Goal: Navigation & Orientation: Find specific page/section

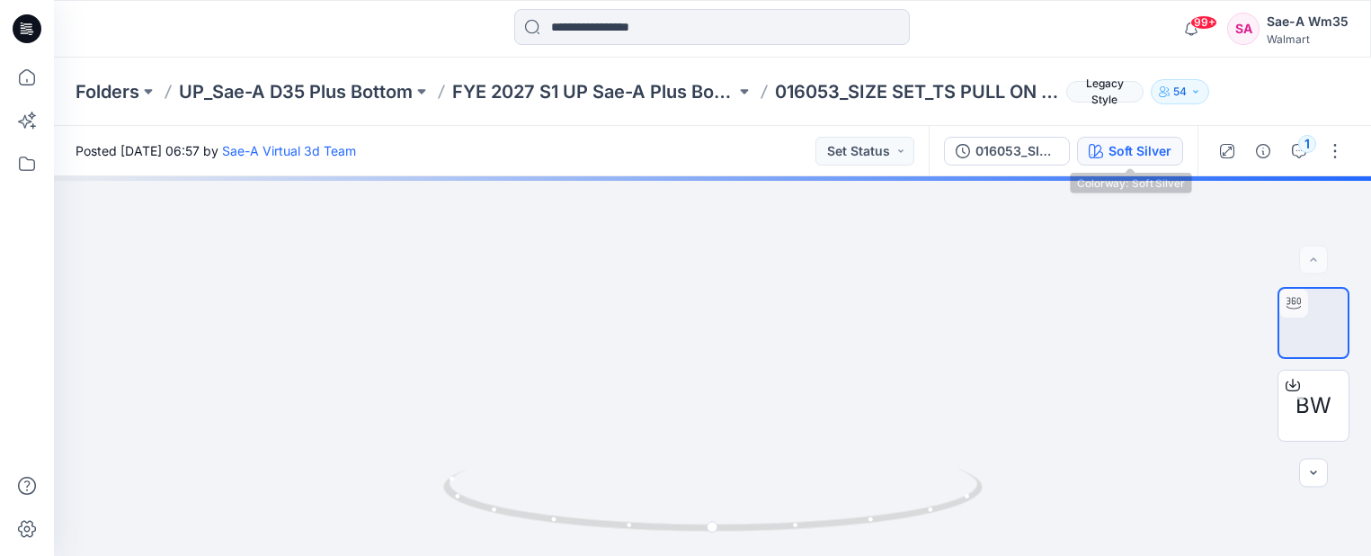
click at [1150, 155] on div "Soft Silver" at bounding box center [1140, 151] width 63 height 20
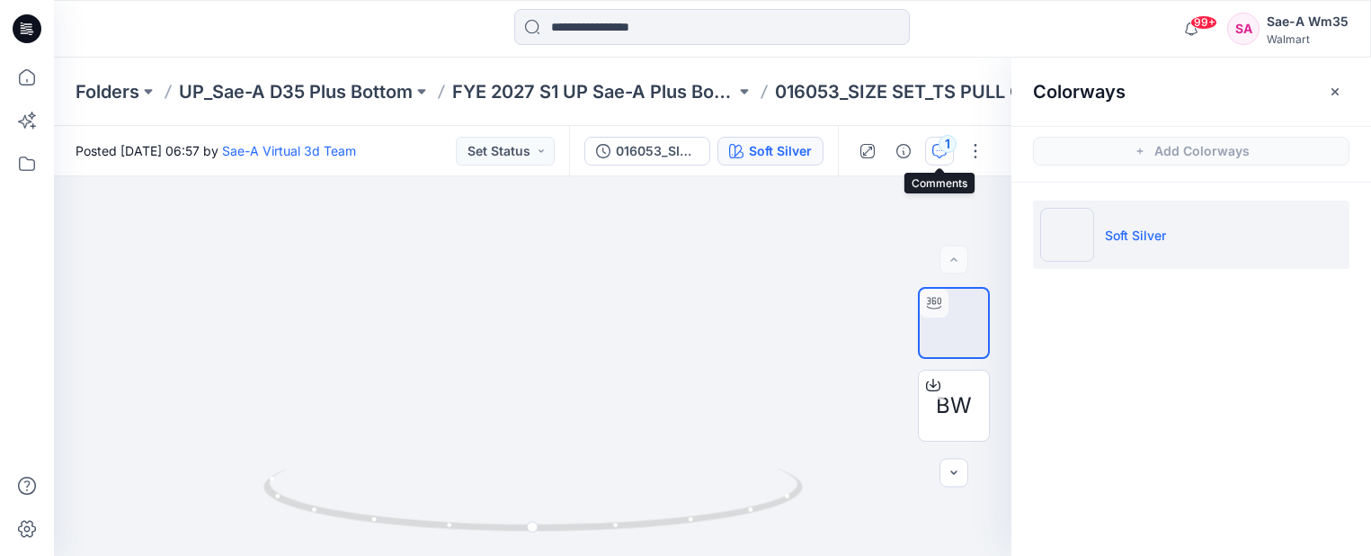
click at [936, 147] on icon "button" at bounding box center [940, 151] width 14 height 14
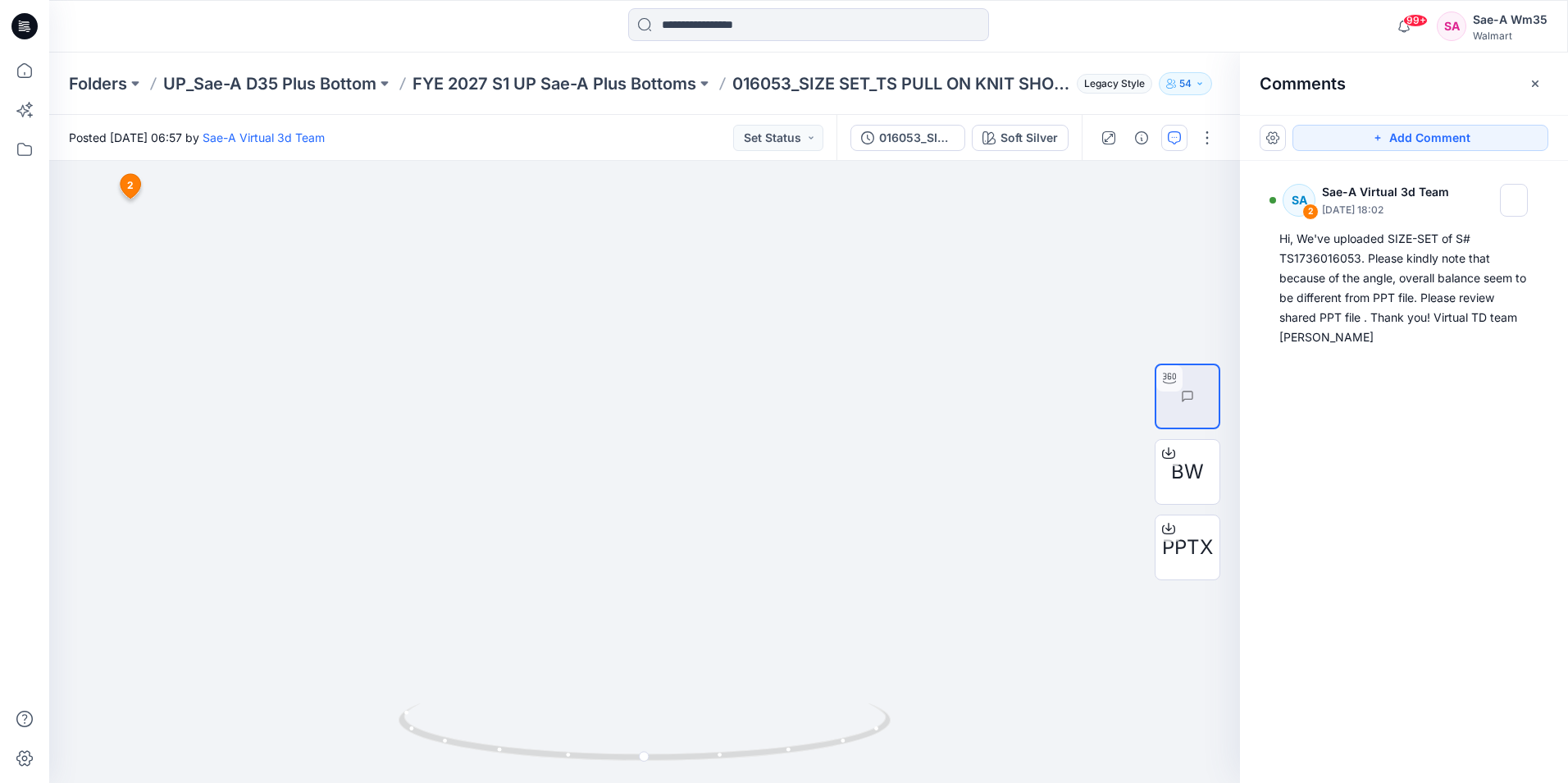
click at [103, 78] on p "Folders" at bounding box center [99, 83] width 58 height 23
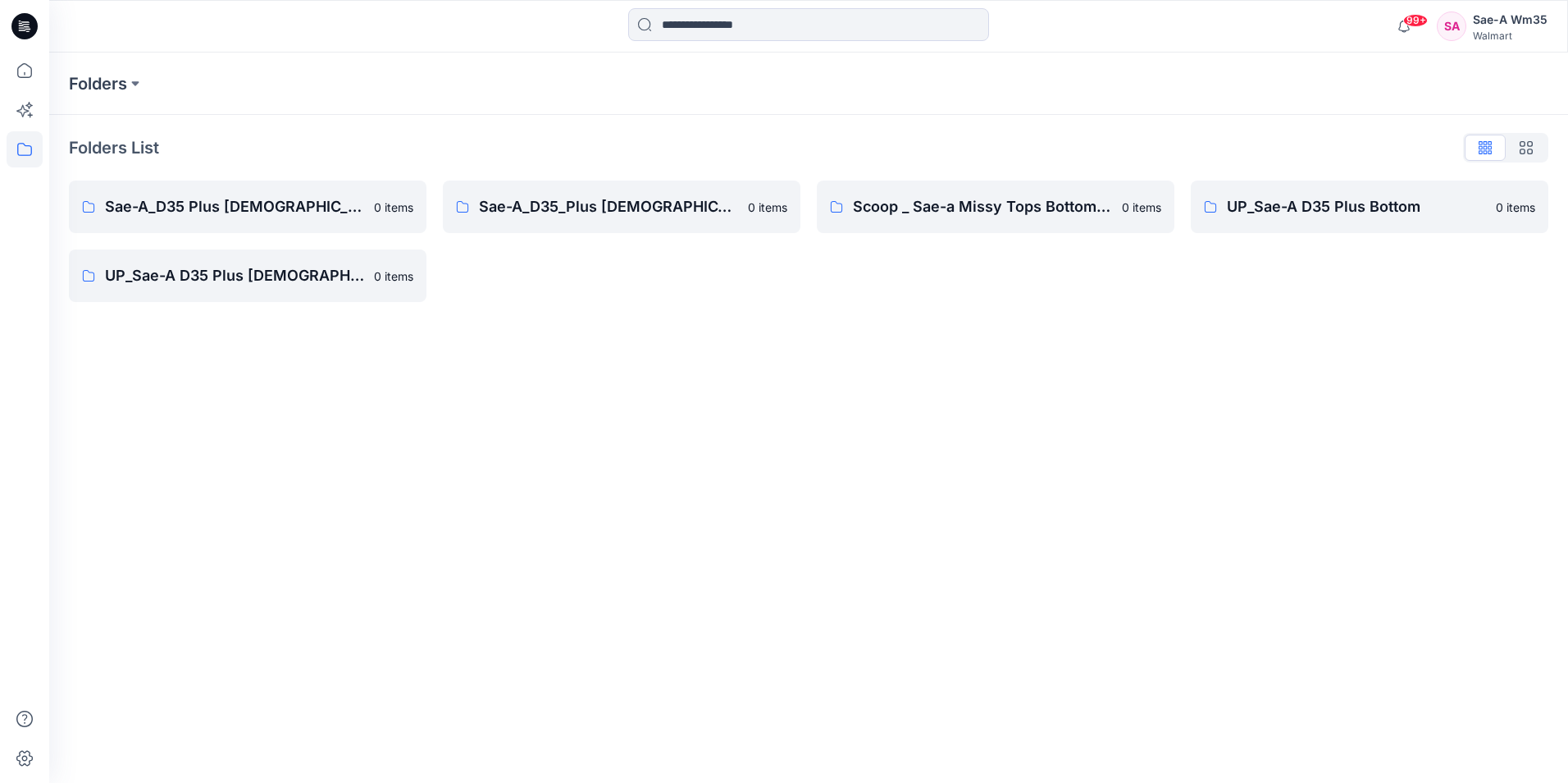
click at [701, 298] on div "Sae-A_D35_Plus [DEMOGRAPHIC_DATA] Top 0 items" at bounding box center [622, 241] width 358 height 121
